Goal: Find specific page/section: Find specific page/section

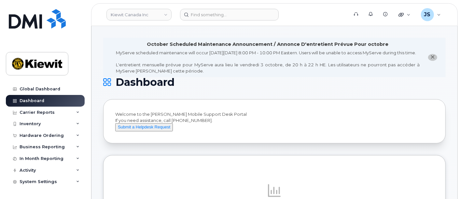
click at [219, 22] on header "[PERSON_NAME] Canada Inc Support Alerts Knowledge Base Quicklinks Suspend / Can…" at bounding box center [274, 14] width 367 height 23
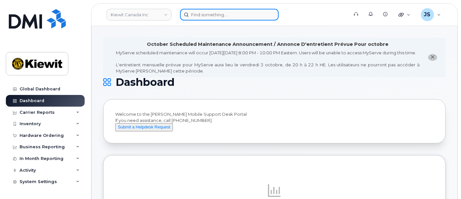
click at [220, 15] on input at bounding box center [229, 15] width 99 height 12
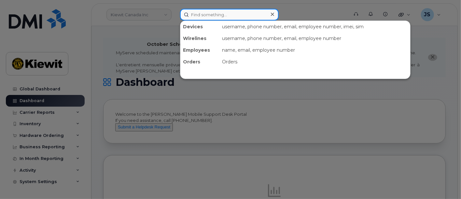
paste input "00450121"
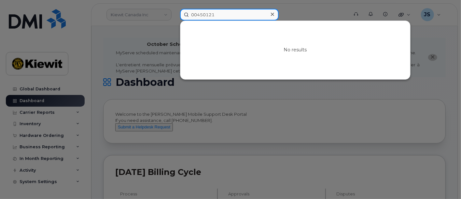
click at [222, 10] on input "00450121" at bounding box center [229, 15] width 99 height 12
drag, startPoint x: 227, startPoint y: 16, endPoint x: 160, endPoint y: 9, distance: 67.2
click at [175, 9] on div "00450121 No results" at bounding box center [262, 15] width 175 height 12
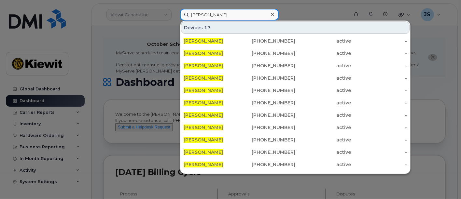
type input "[PERSON_NAME]"
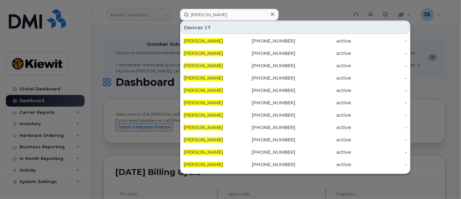
click at [271, 13] on icon at bounding box center [272, 14] width 3 height 5
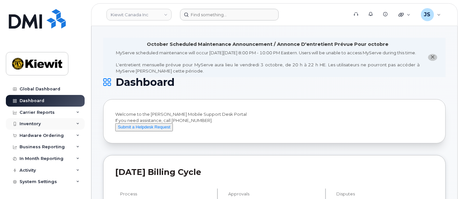
click at [58, 124] on div "Inventory" at bounding box center [45, 124] width 79 height 12
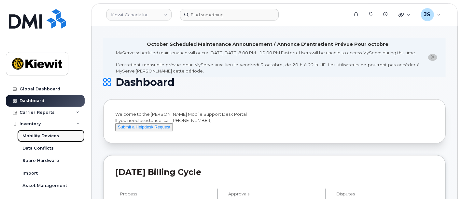
click at [52, 135] on div "Mobility Devices" at bounding box center [40, 136] width 37 height 6
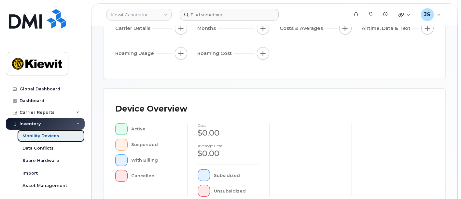
scroll to position [103, 0]
